Goal: Task Accomplishment & Management: Manage account settings

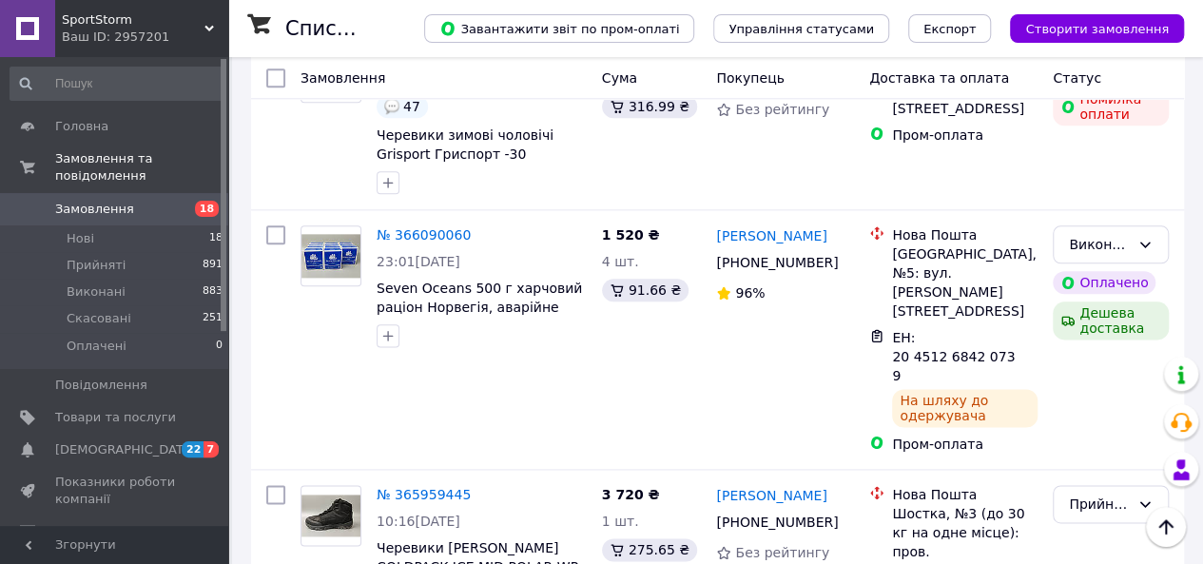
scroll to position [1027, 0]
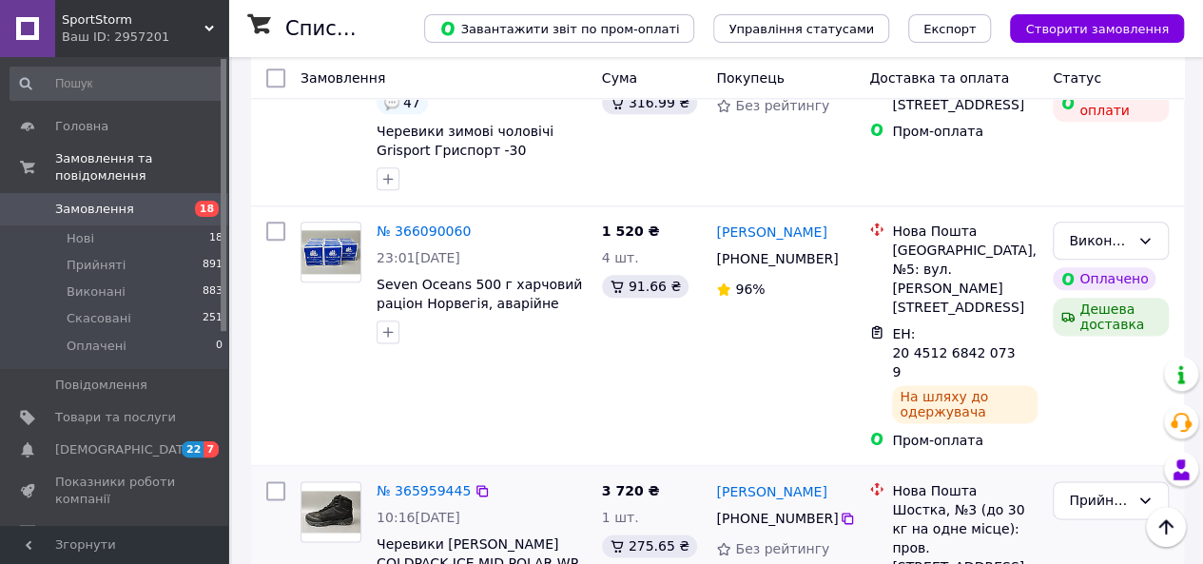
click at [325, 491] on img at bounding box center [330, 512] width 59 height 42
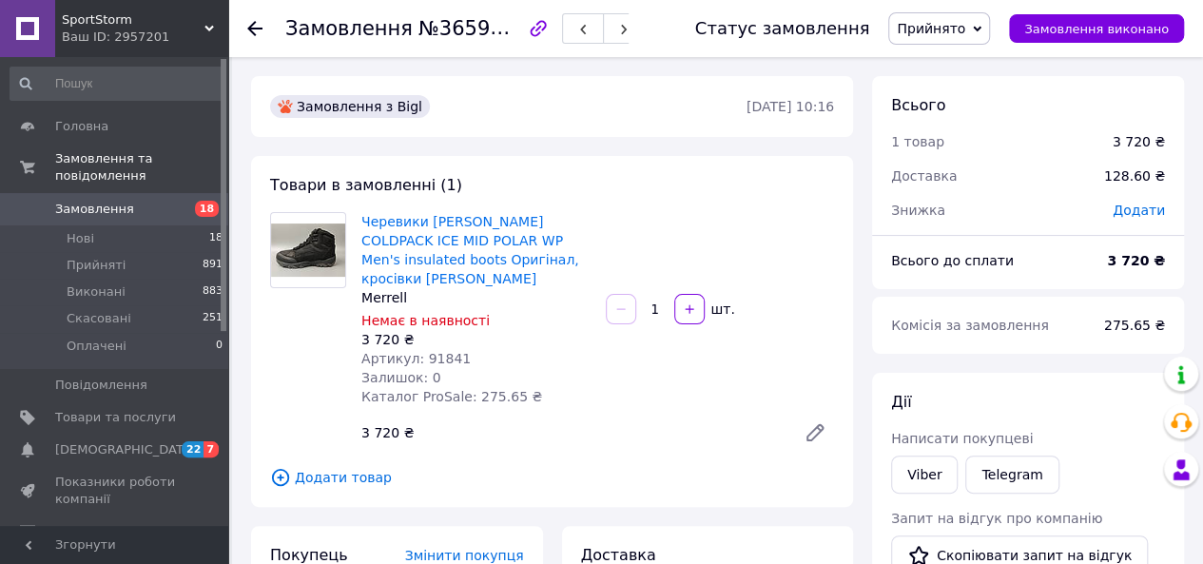
click at [248, 26] on icon at bounding box center [254, 28] width 15 height 15
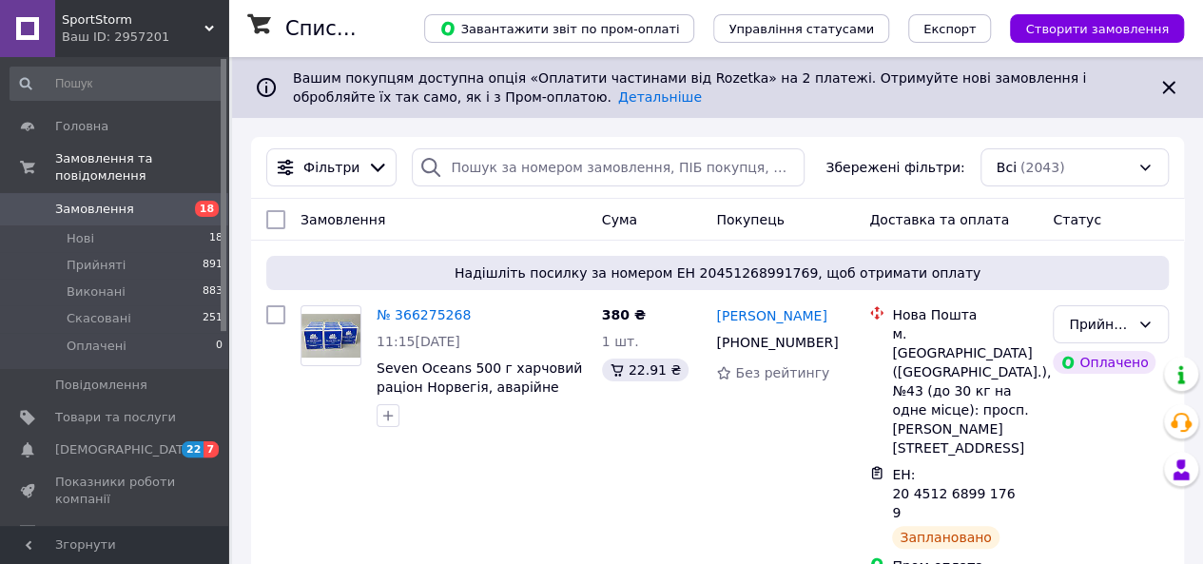
click at [426, 220] on div "Замовлення" at bounding box center [443, 219] width 301 height 34
